Goal: Find contact information: Find contact information

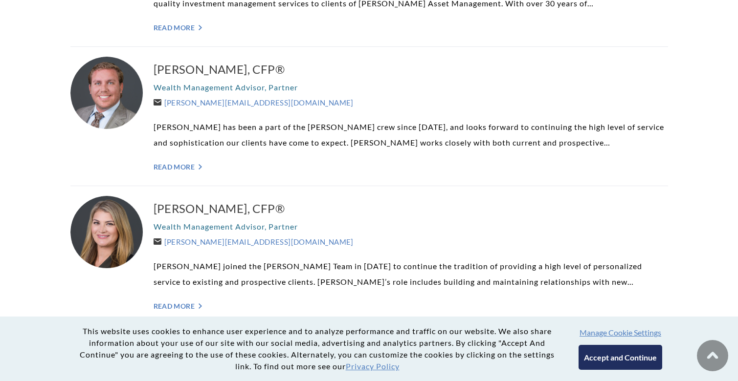
scroll to position [420, 0]
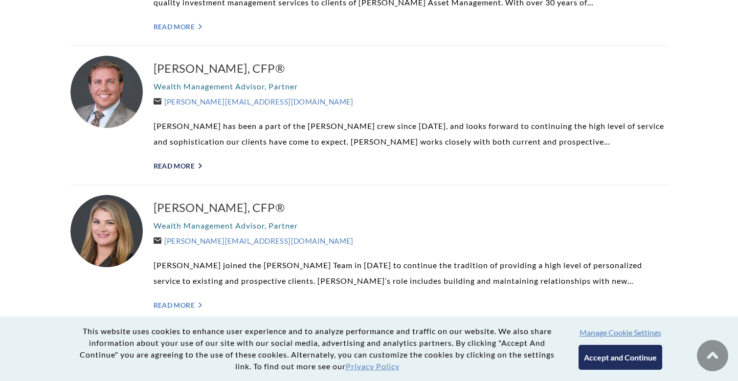
click at [186, 168] on link "Read More ">" at bounding box center [411, 166] width 514 height 8
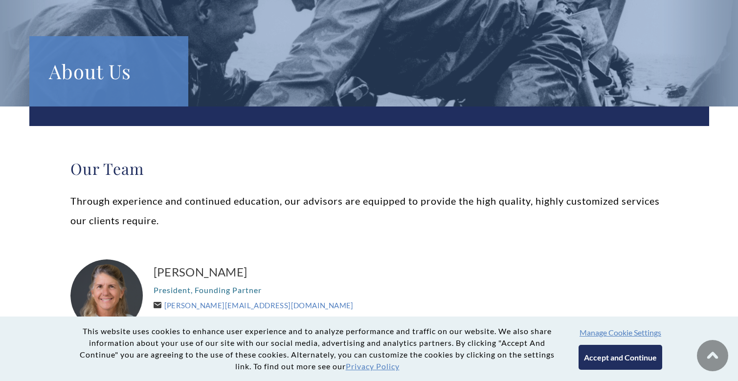
scroll to position [0, 0]
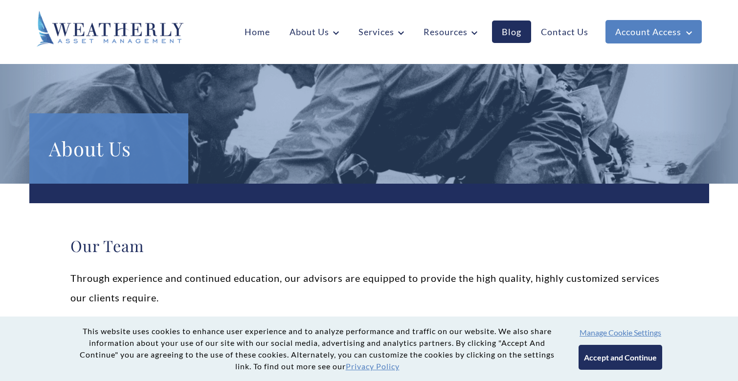
click at [144, 25] on img at bounding box center [110, 29] width 147 height 36
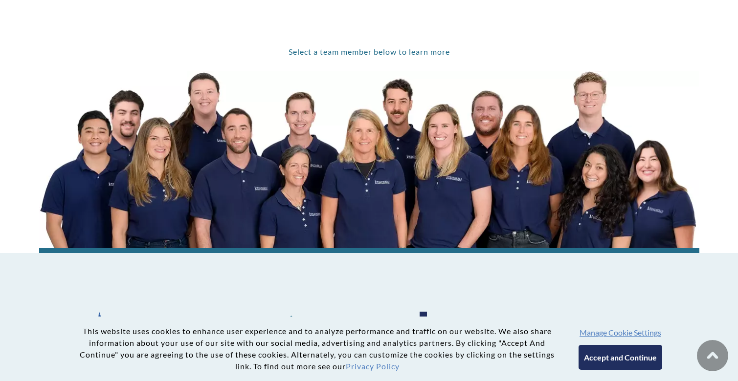
scroll to position [712, 0]
